Goal: Check status: Check status

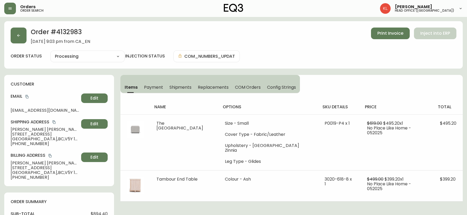
select select "PROCESSING"
click at [23, 40] on button "button" at bounding box center [19, 36] width 16 height 16
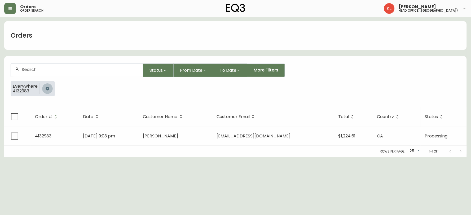
click at [46, 84] on button "button" at bounding box center [47, 88] width 11 height 11
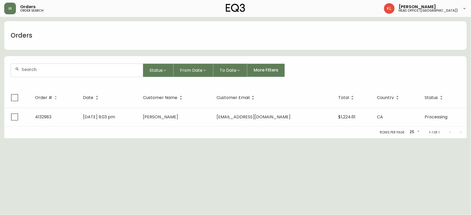
click at [60, 68] on input "text" at bounding box center [79, 69] width 117 height 5
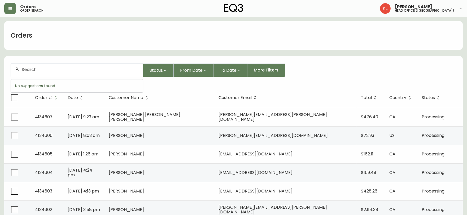
paste input "4134220"
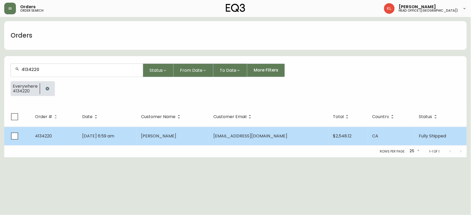
type input "4134220"
click at [137, 141] on td "[DATE] 6:59 am" at bounding box center [107, 136] width 59 height 19
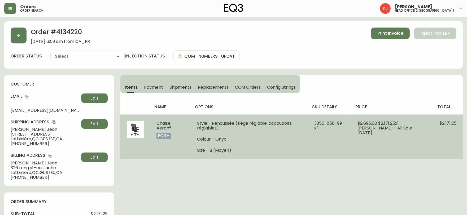
type input "Fully Shipped"
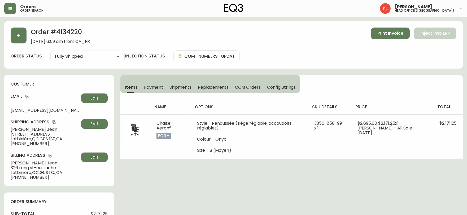
select select "FULLY_SHIPPED"
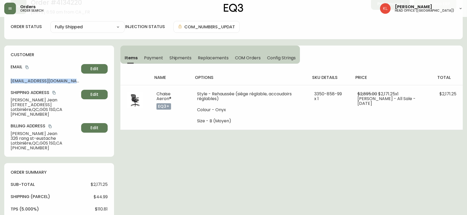
drag, startPoint x: 77, startPoint y: 83, endPoint x: 5, endPoint y: 79, distance: 72.7
click at [5, 79] on div "customer Email [EMAIL_ADDRESS][DOMAIN_NAME] Edit Shipping Address [PERSON_NAME]…" at bounding box center [59, 101] width 110 height 111
copy span "[EMAIL_ADDRESS][DOMAIN_NAME]"
